Goal: Download file/media

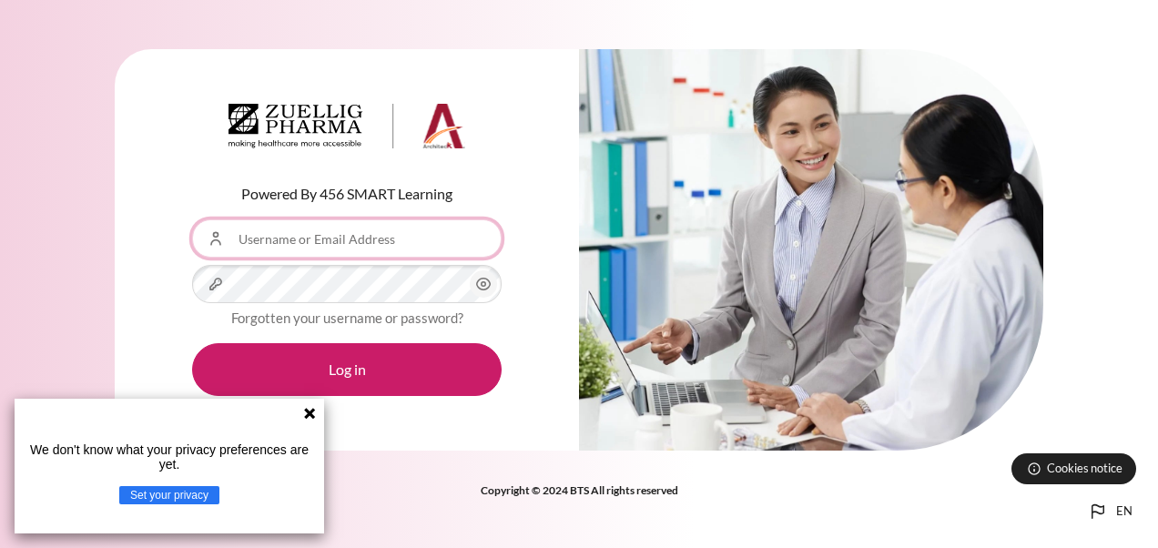
click at [330, 230] on input "Username or Email Address" at bounding box center [347, 238] width 310 height 38
type input "[EMAIL_ADDRESS][PERSON_NAME][DOMAIN_NAME]"
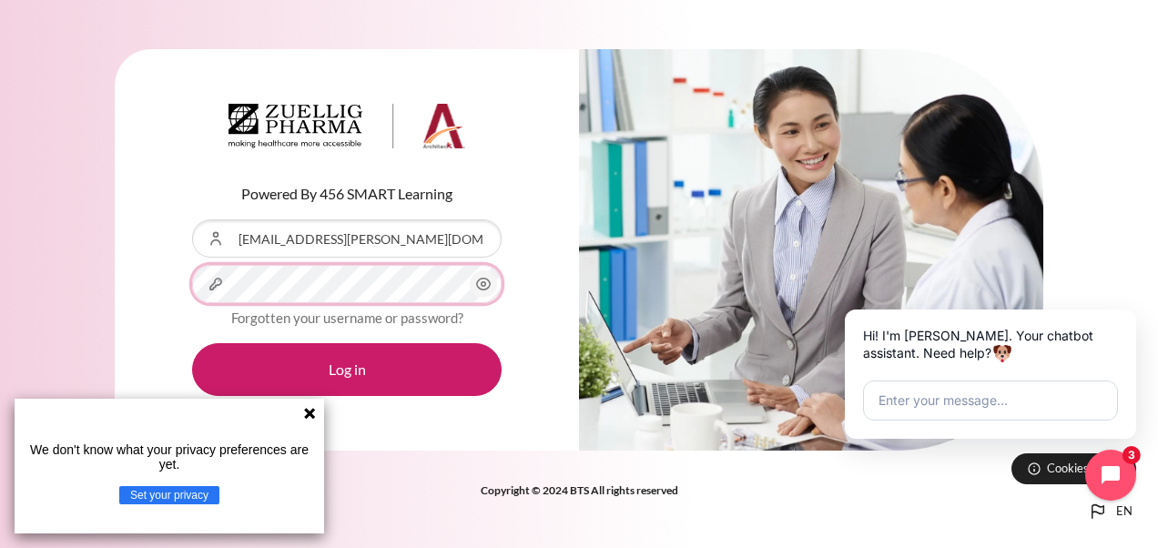
click at [192, 343] on button "Log in" at bounding box center [347, 369] width 310 height 53
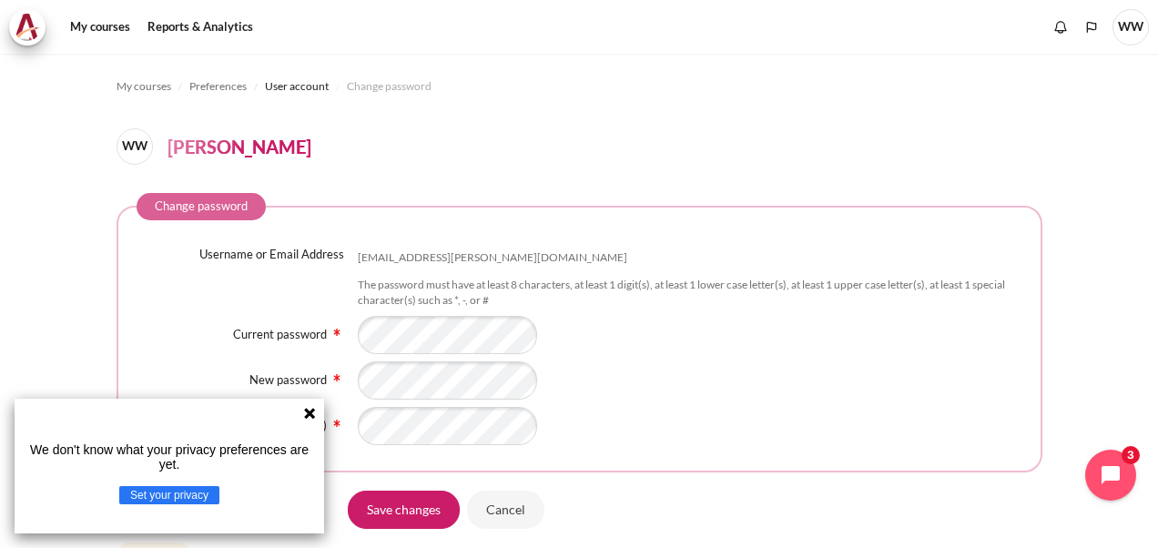
click at [306, 417] on icon at bounding box center [309, 413] width 11 height 11
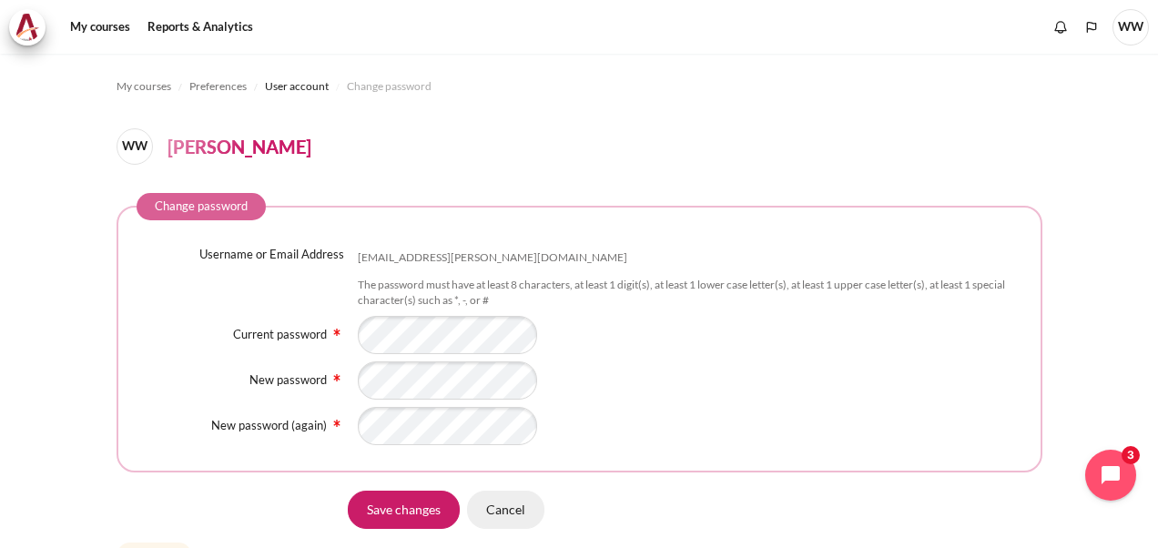
click at [509, 514] on input "Cancel" at bounding box center [505, 509] width 77 height 38
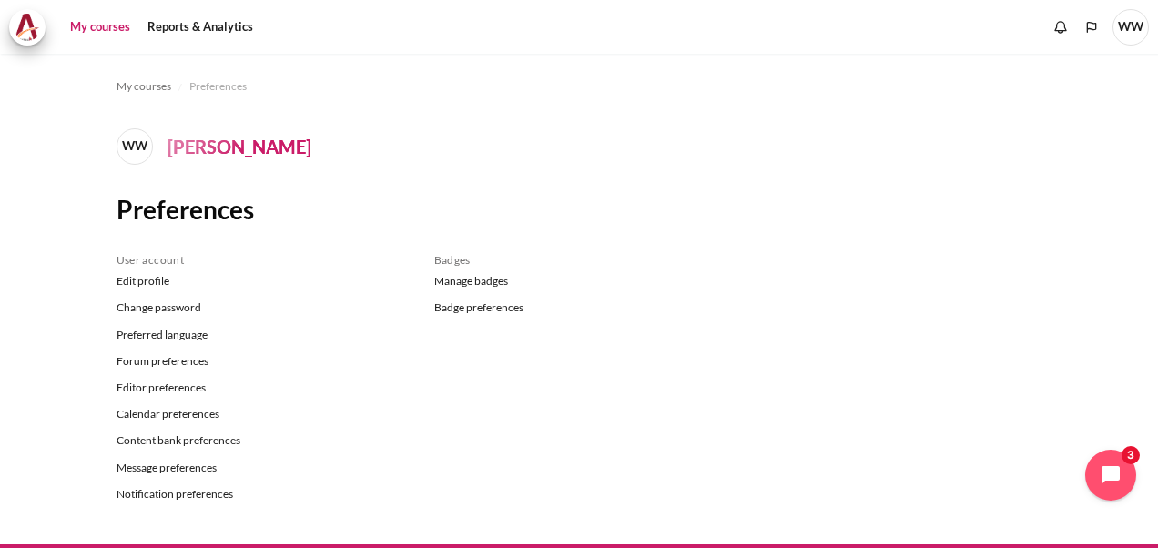
click at [100, 26] on link "My courses" at bounding box center [100, 27] width 73 height 36
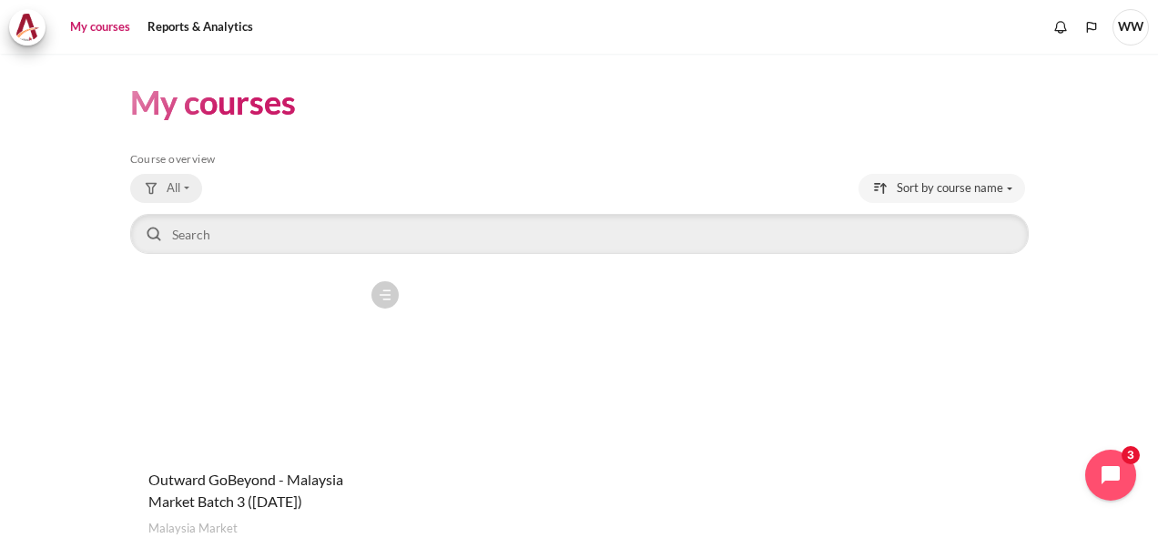
click at [180, 183] on button "All" at bounding box center [166, 188] width 72 height 29
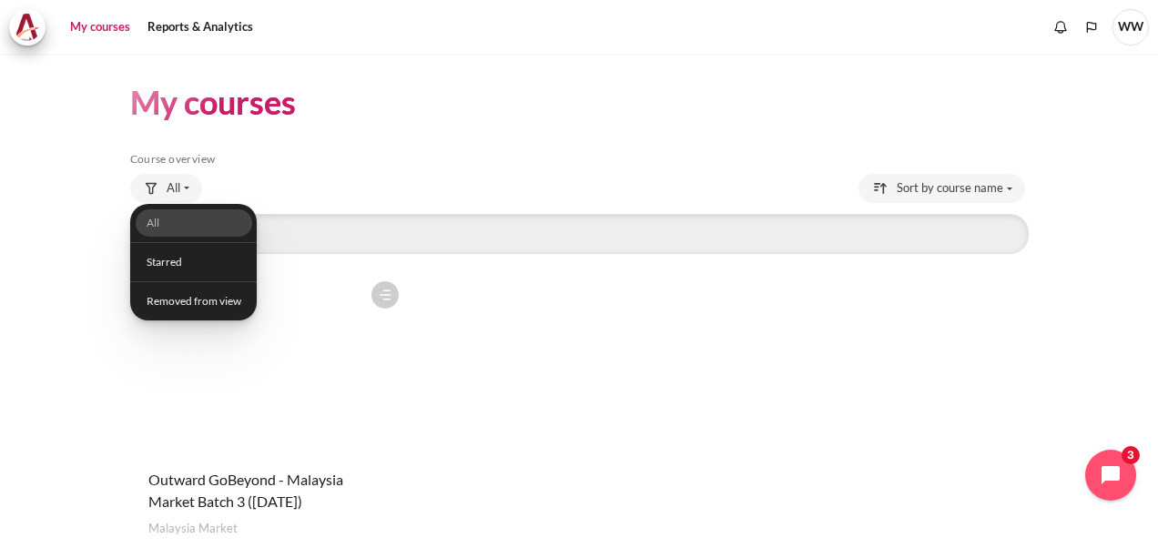
click at [340, 100] on header "My courses" at bounding box center [579, 102] width 899 height 43
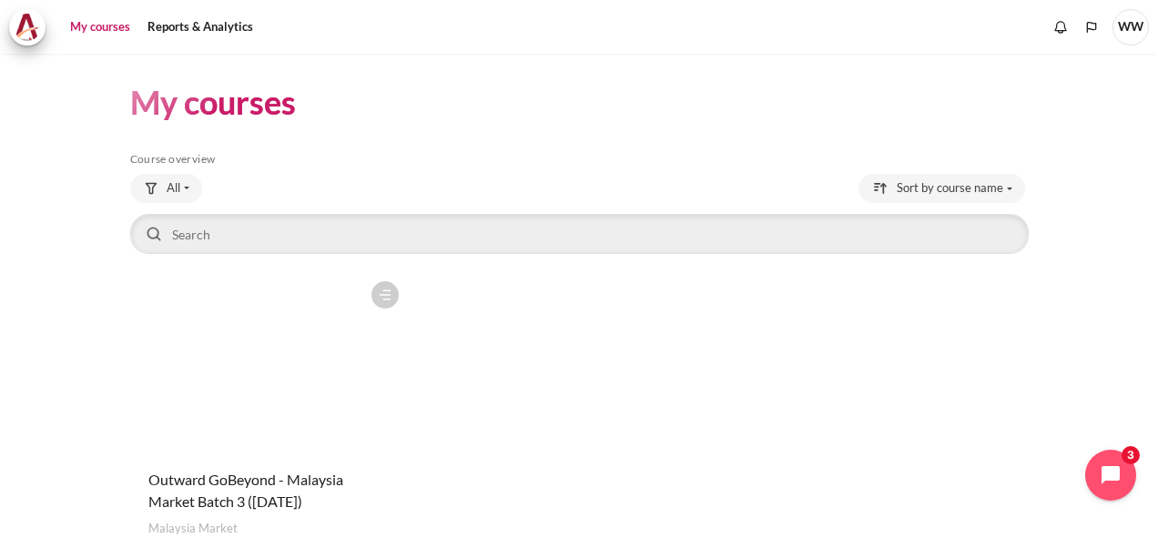
click at [273, 377] on figure "Content" at bounding box center [269, 363] width 278 height 182
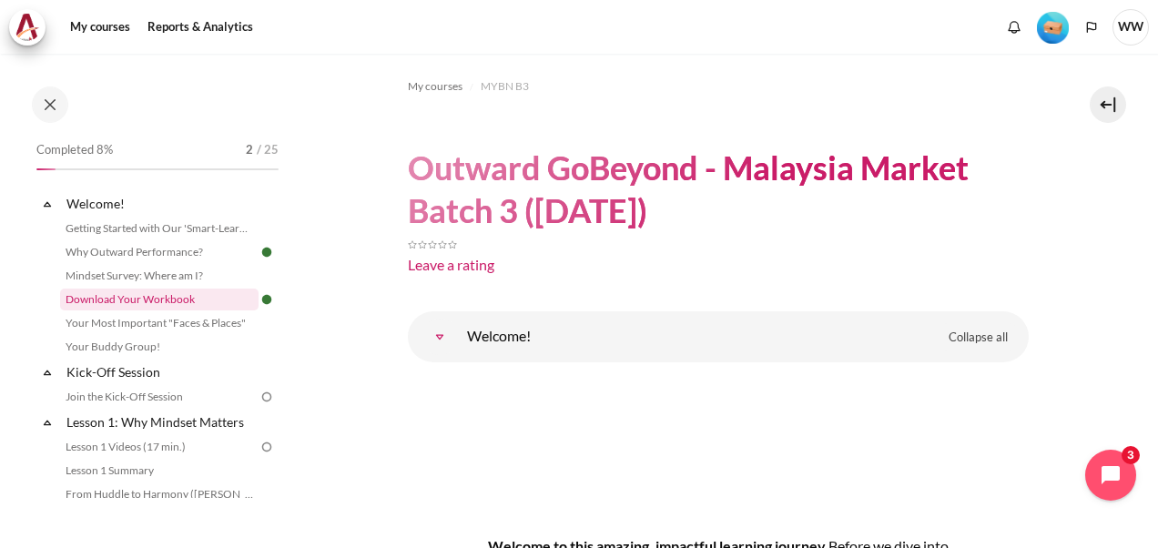
click at [155, 301] on link "Download Your Workbook" at bounding box center [159, 300] width 198 height 22
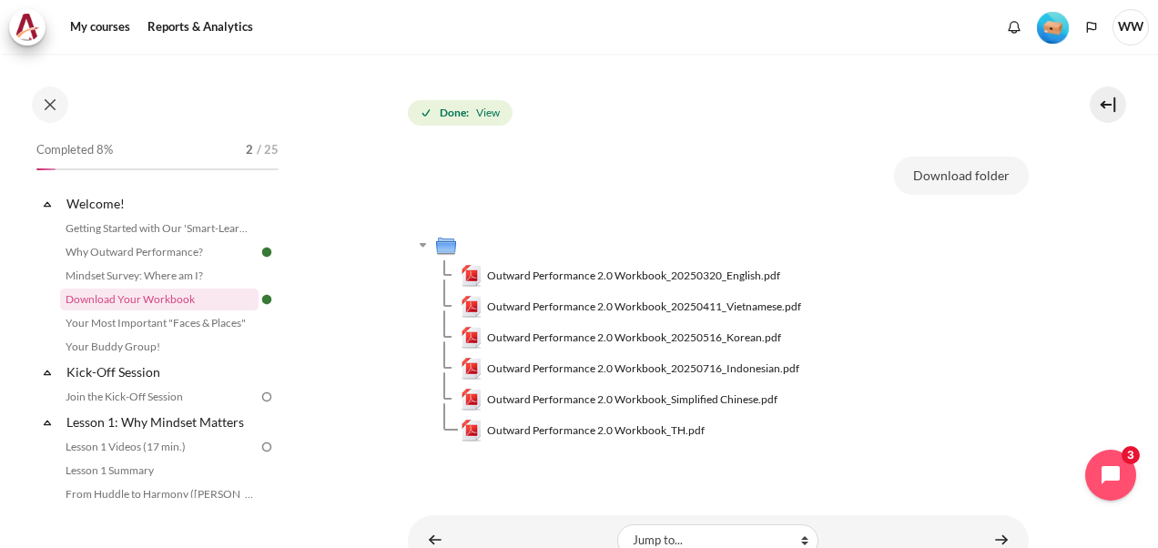
scroll to position [273, 0]
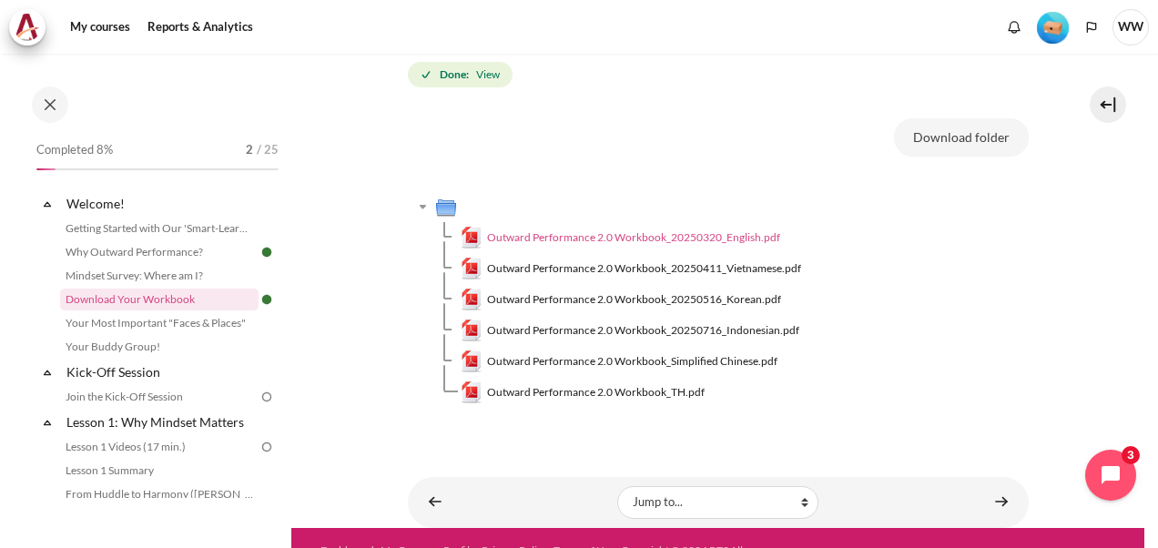
click at [694, 238] on span "Outward Performance 2.0 Workbook_20250320_English.pdf" at bounding box center [633, 237] width 293 height 16
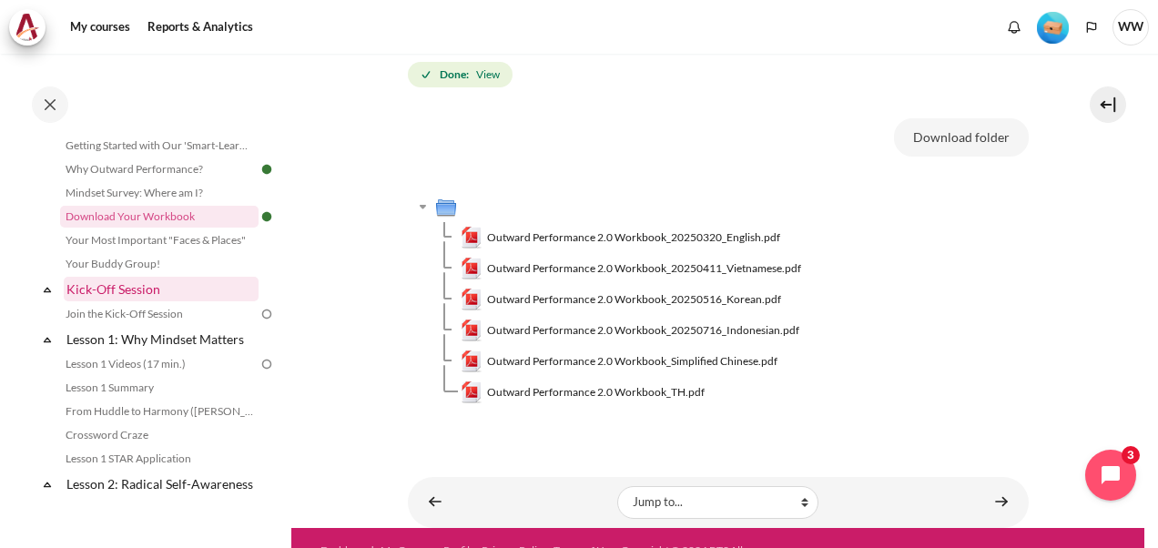
scroll to position [0, 0]
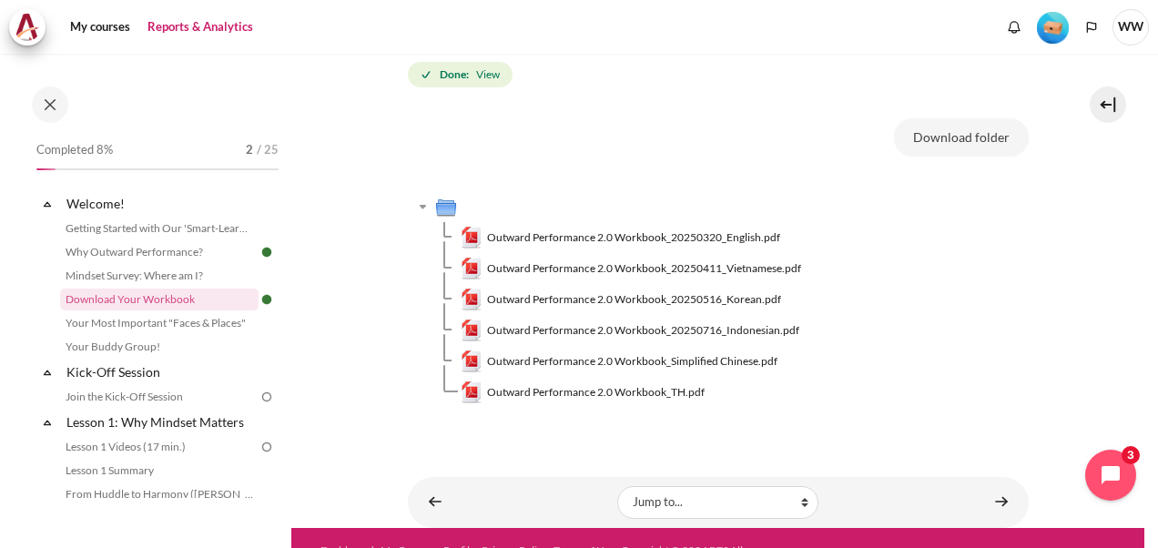
click at [189, 27] on link "Reports & Analytics" at bounding box center [200, 27] width 118 height 36
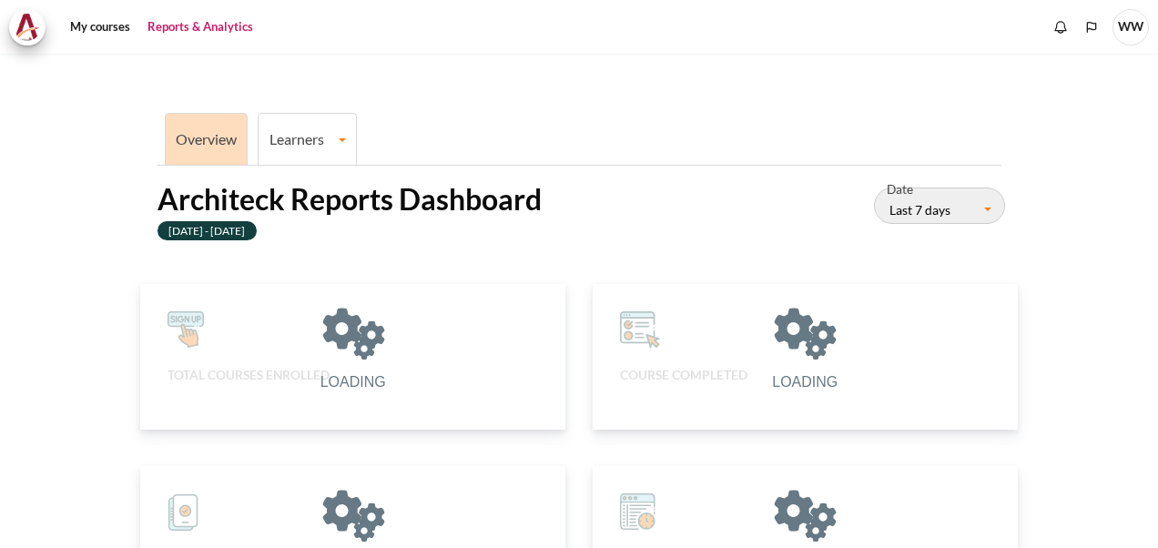
scroll to position [363, 403]
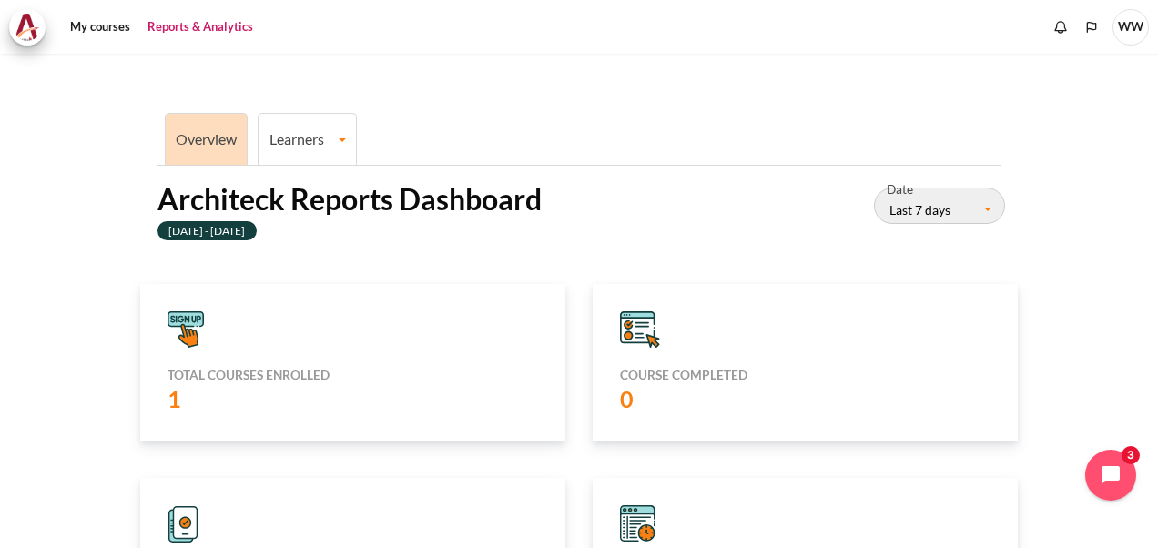
click at [322, 135] on link "Learners" at bounding box center [307, 138] width 97 height 17
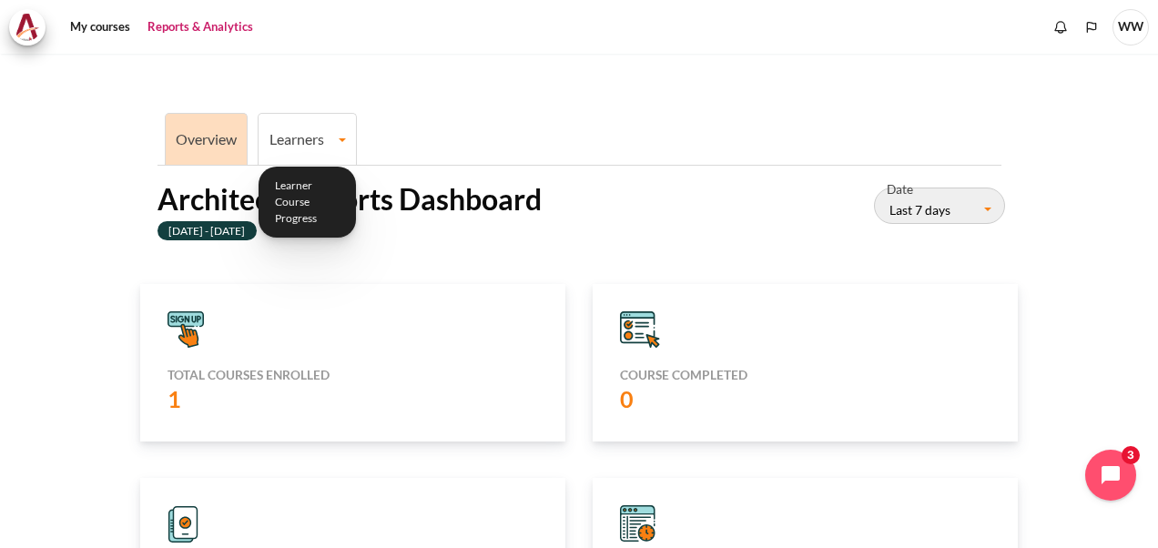
click at [613, 121] on ul "Overview Learners Learner Course Progress" at bounding box center [580, 137] width 844 height 56
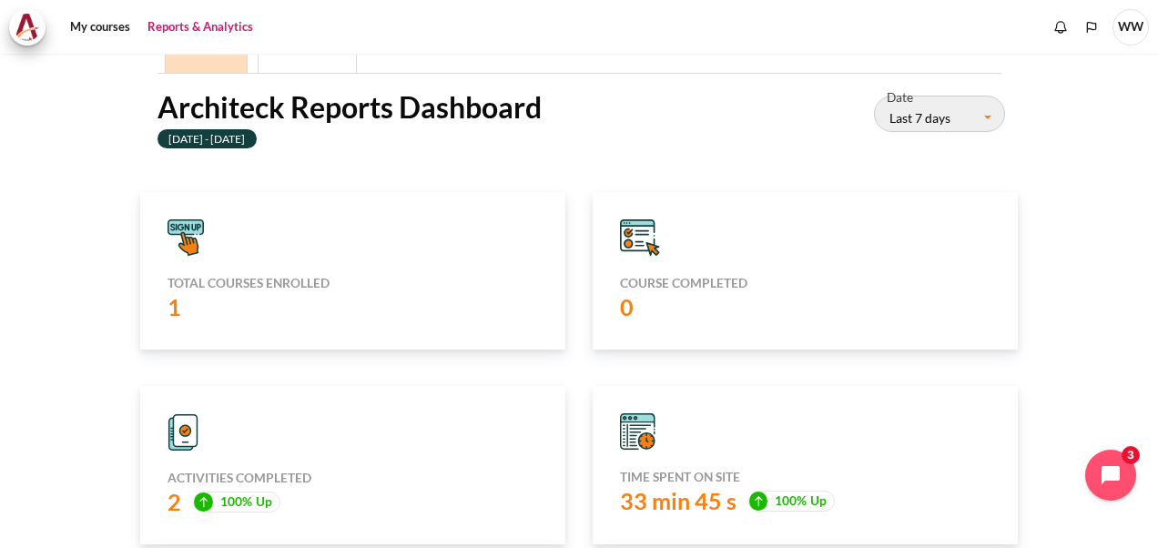
scroll to position [0, 0]
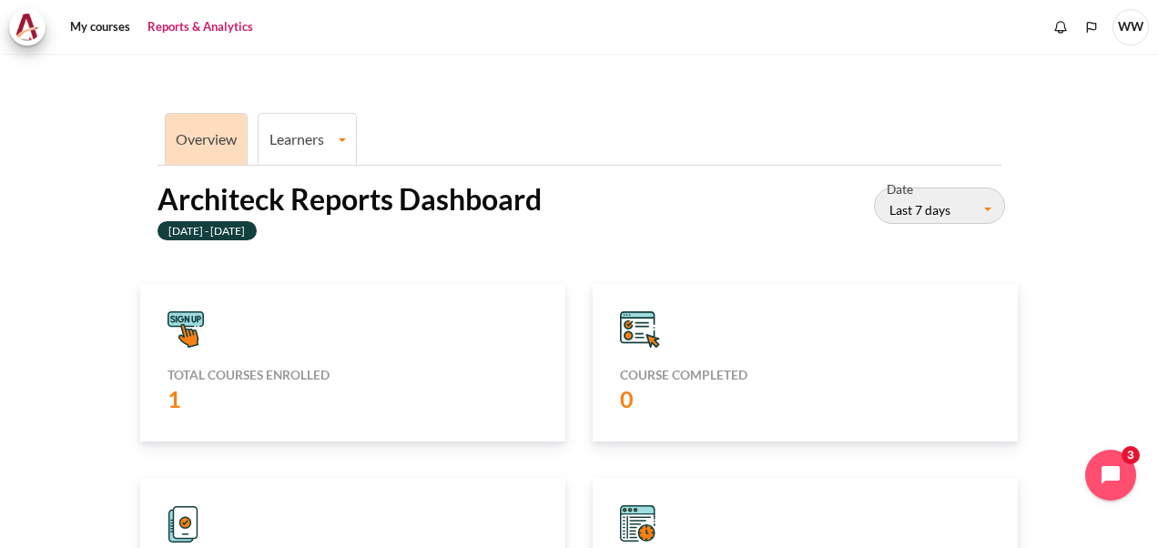
click at [199, 137] on link "Overview" at bounding box center [206, 138] width 61 height 17
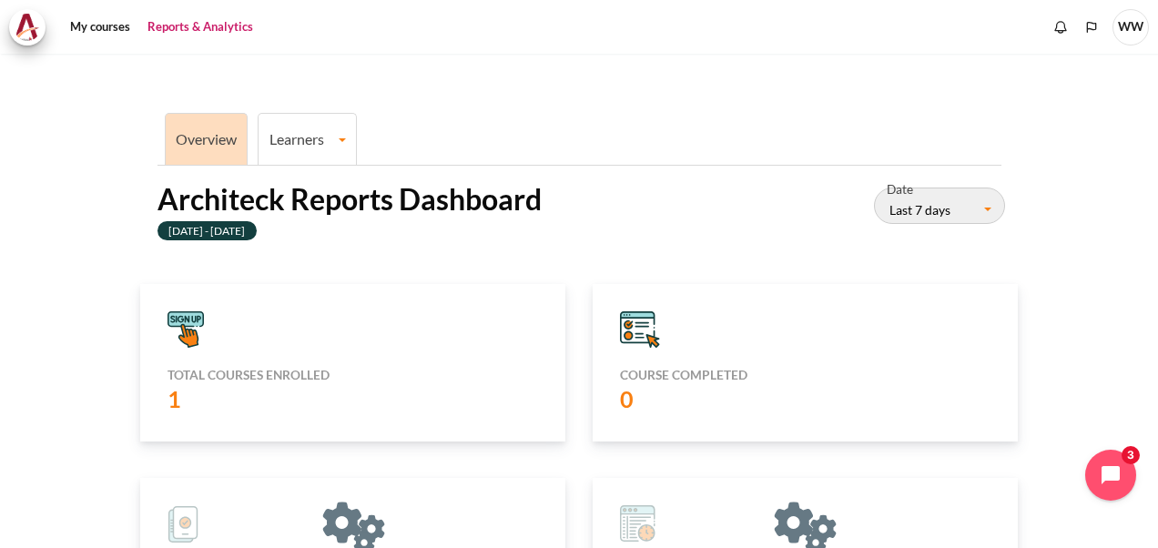
scroll to position [363, 403]
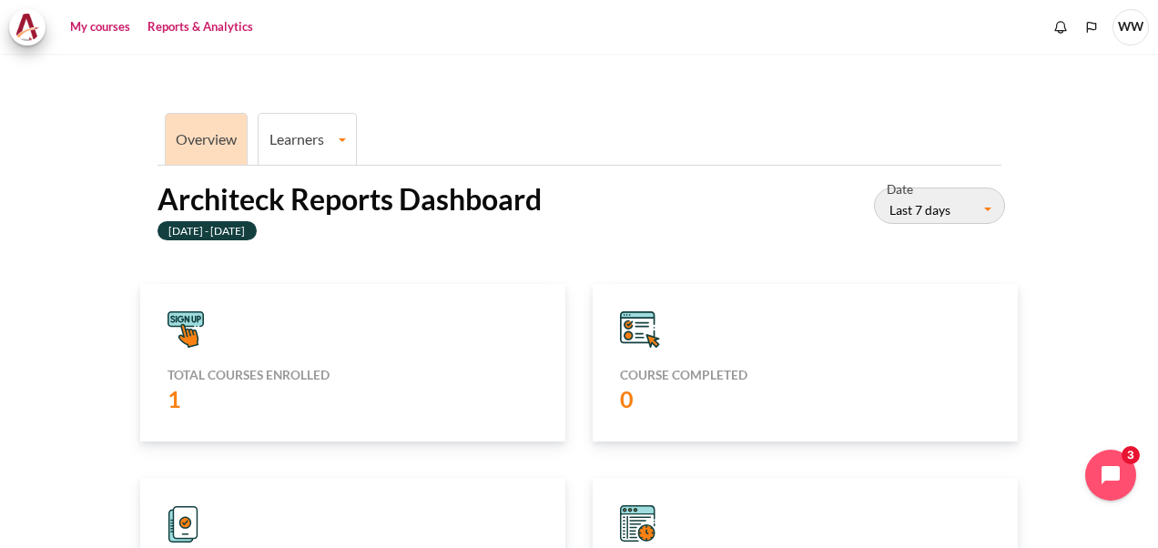
click at [116, 18] on link "My courses" at bounding box center [100, 27] width 73 height 36
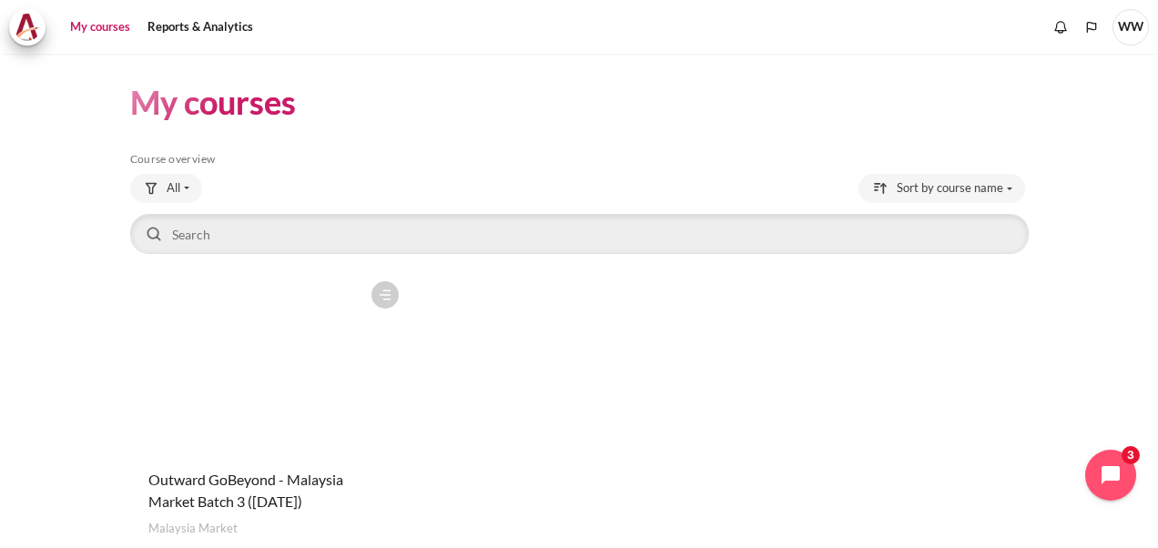
click at [261, 355] on figure "Content" at bounding box center [269, 363] width 278 height 182
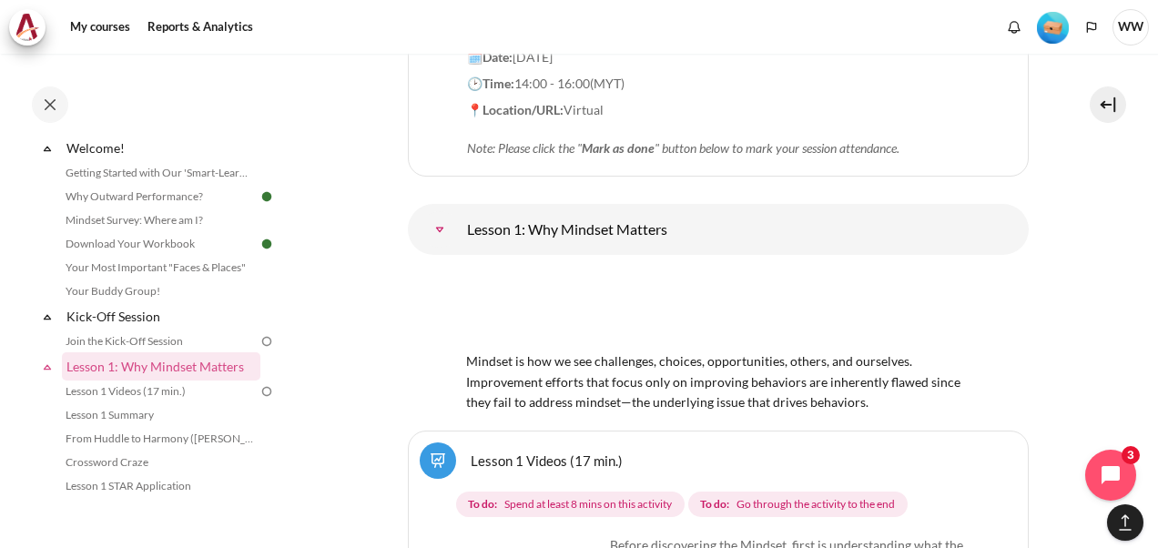
scroll to position [2236, 0]
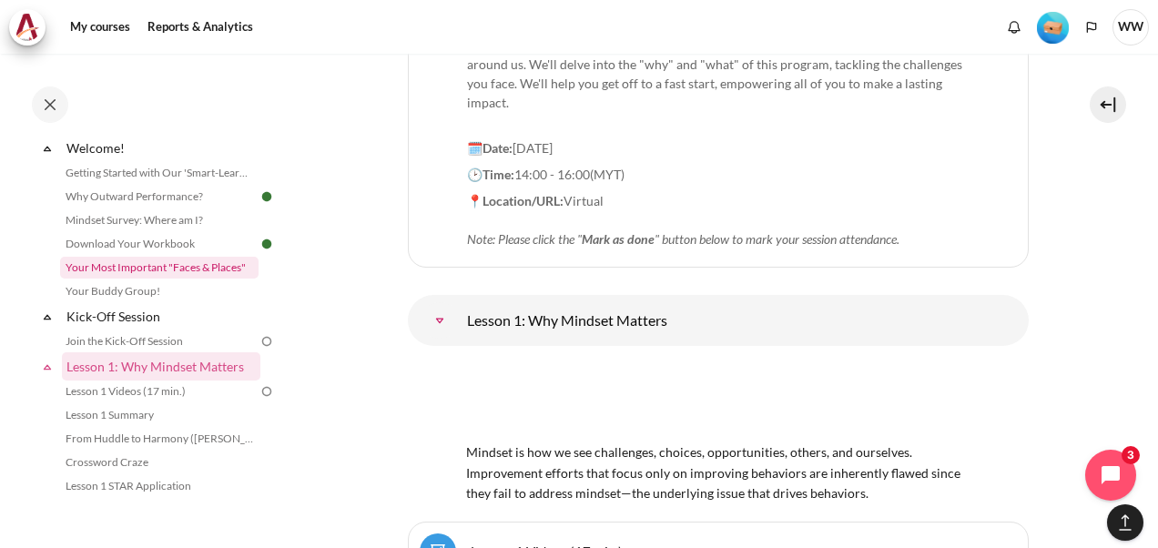
click at [149, 270] on link "Your Most Important "Faces & Places"" at bounding box center [159, 268] width 198 height 22
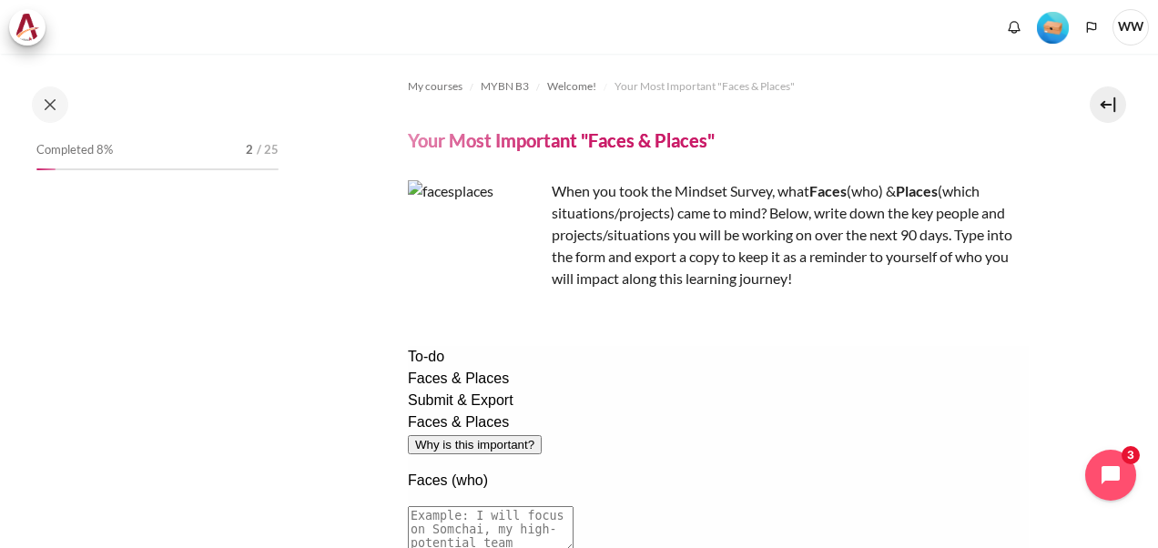
scroll to position [5, 0]
